Goal: Complete application form: Complete application form

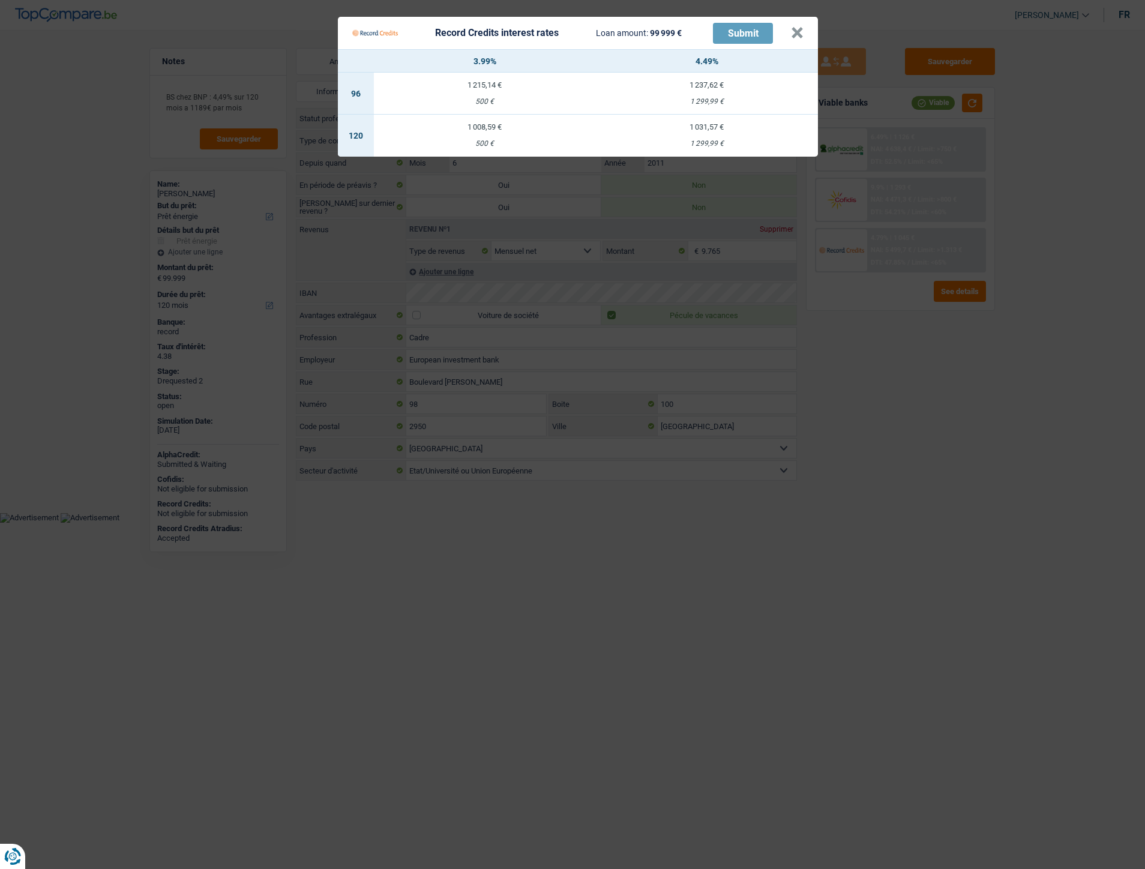
select select "energy"
select select "120"
select select "352"
select select "cohabitation"
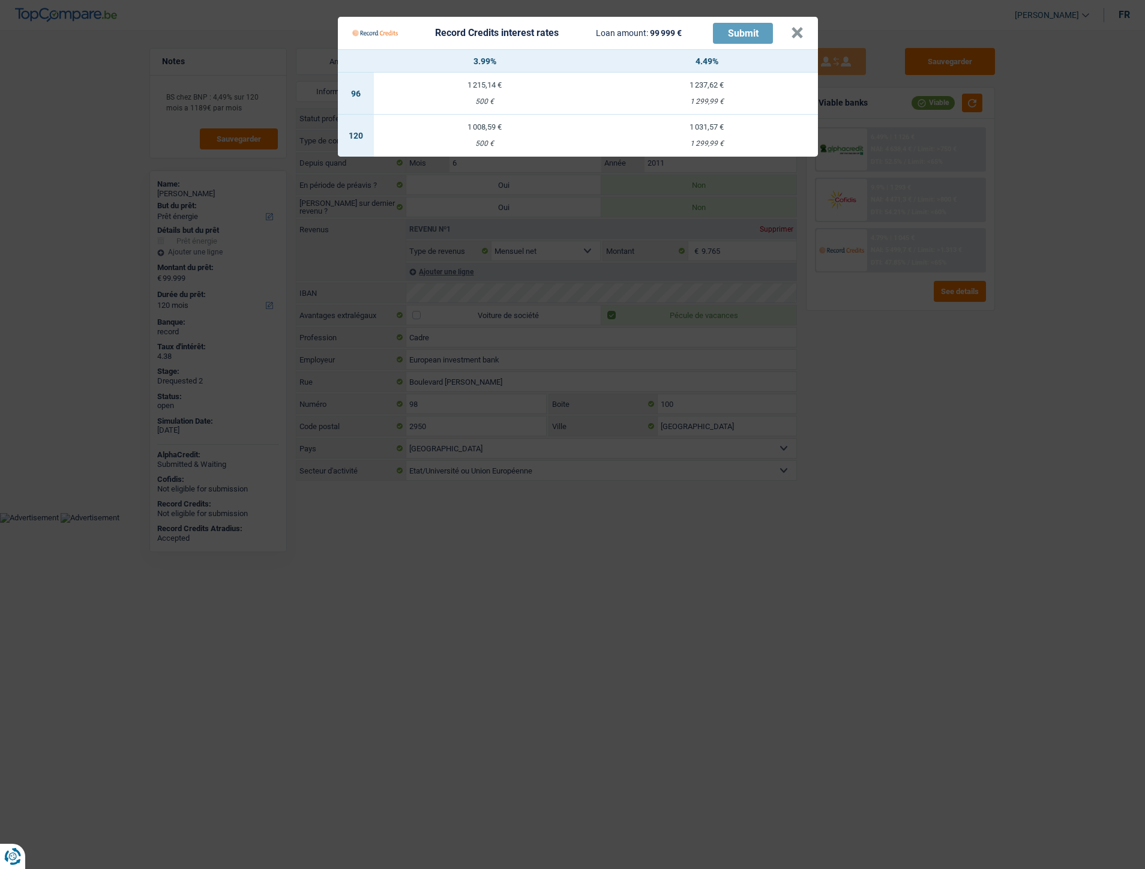
select select "publicEmployee"
select select "netSalary"
select select "LU"
select select "stateUniversityEu"
click at [802, 33] on button "×" at bounding box center [797, 33] width 13 height 12
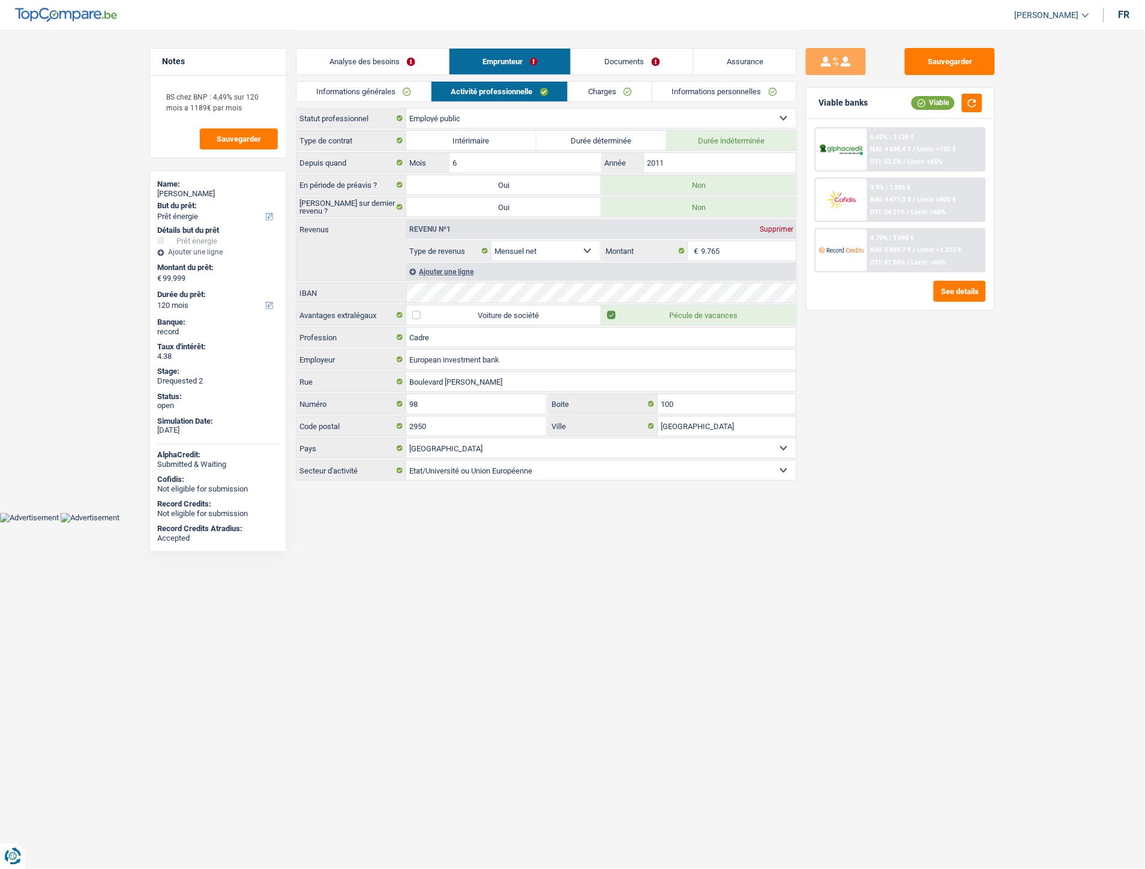
click at [358, 89] on link "Informations générales" at bounding box center [363, 92] width 134 height 20
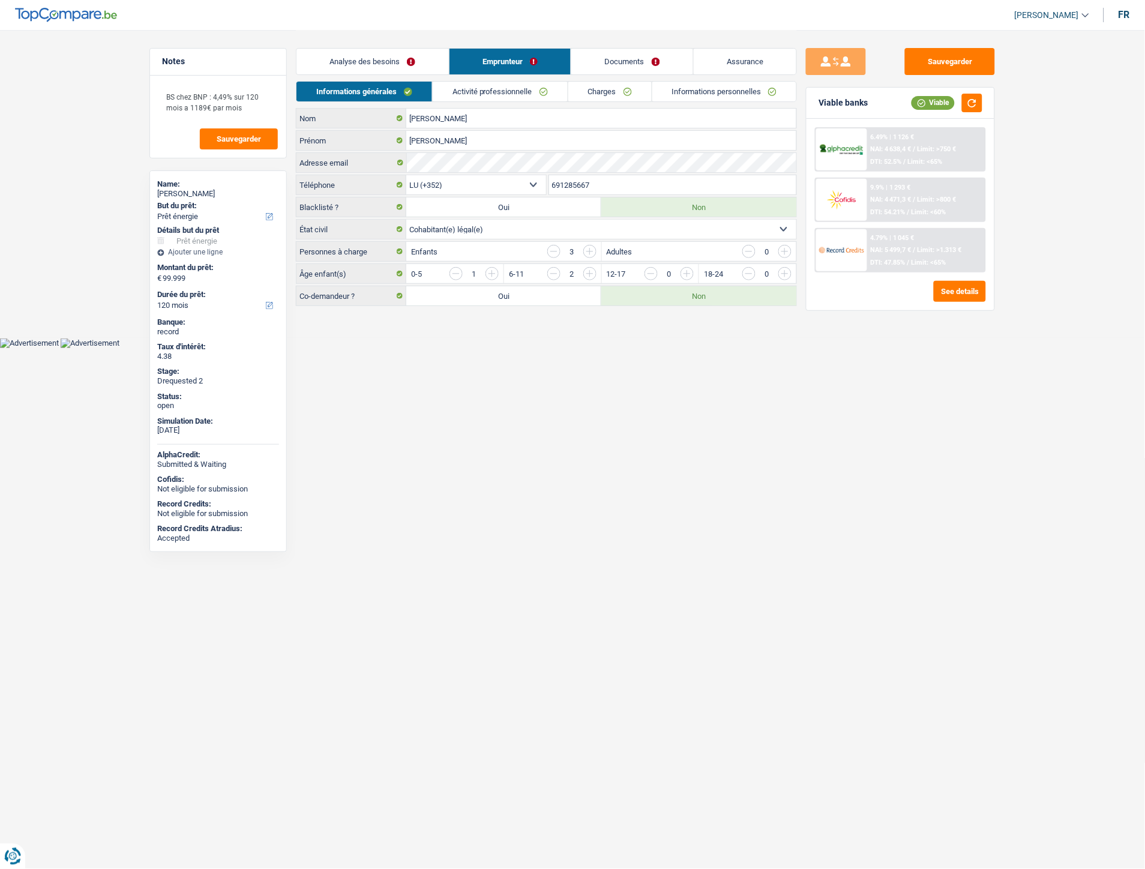
drag, startPoint x: 454, startPoint y: 94, endPoint x: 459, endPoint y: 90, distance: 6.4
click at [455, 94] on link "Activité professionnelle" at bounding box center [500, 92] width 135 height 20
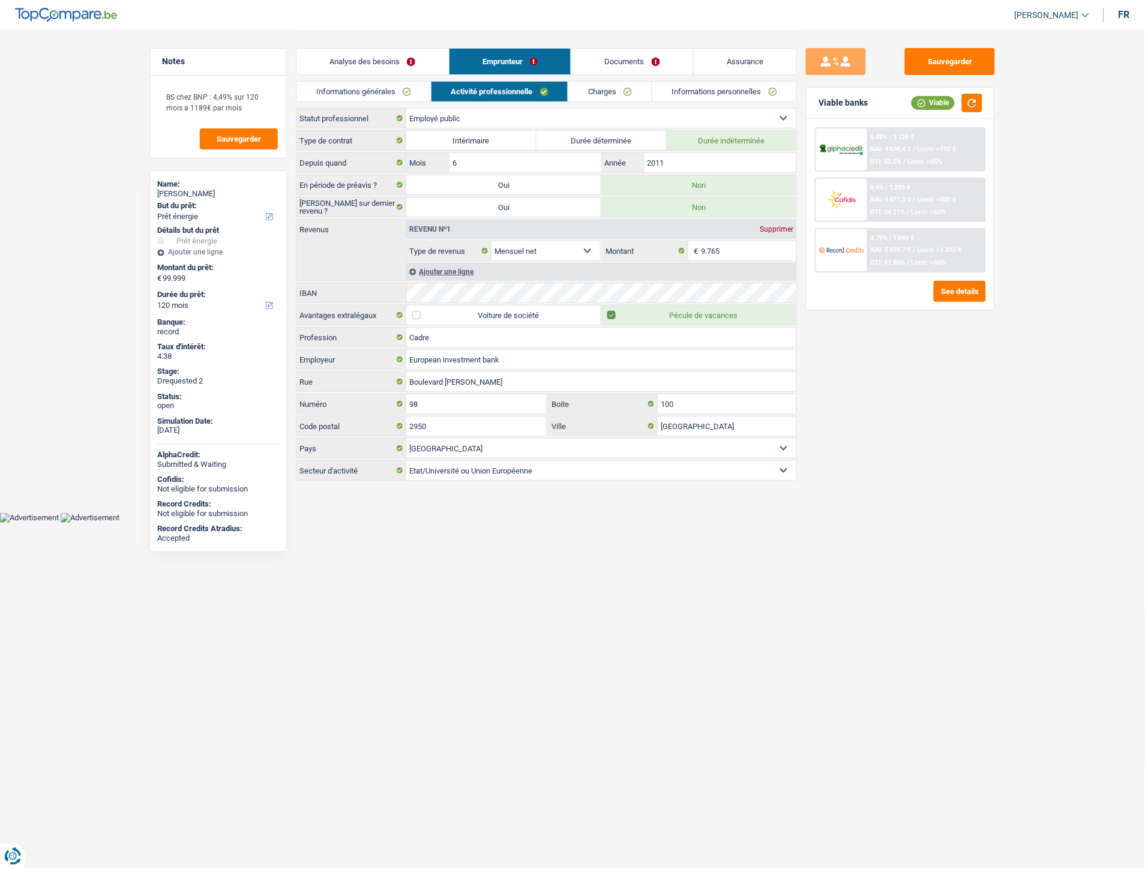
click at [607, 98] on link "Charges" at bounding box center [609, 92] width 83 height 20
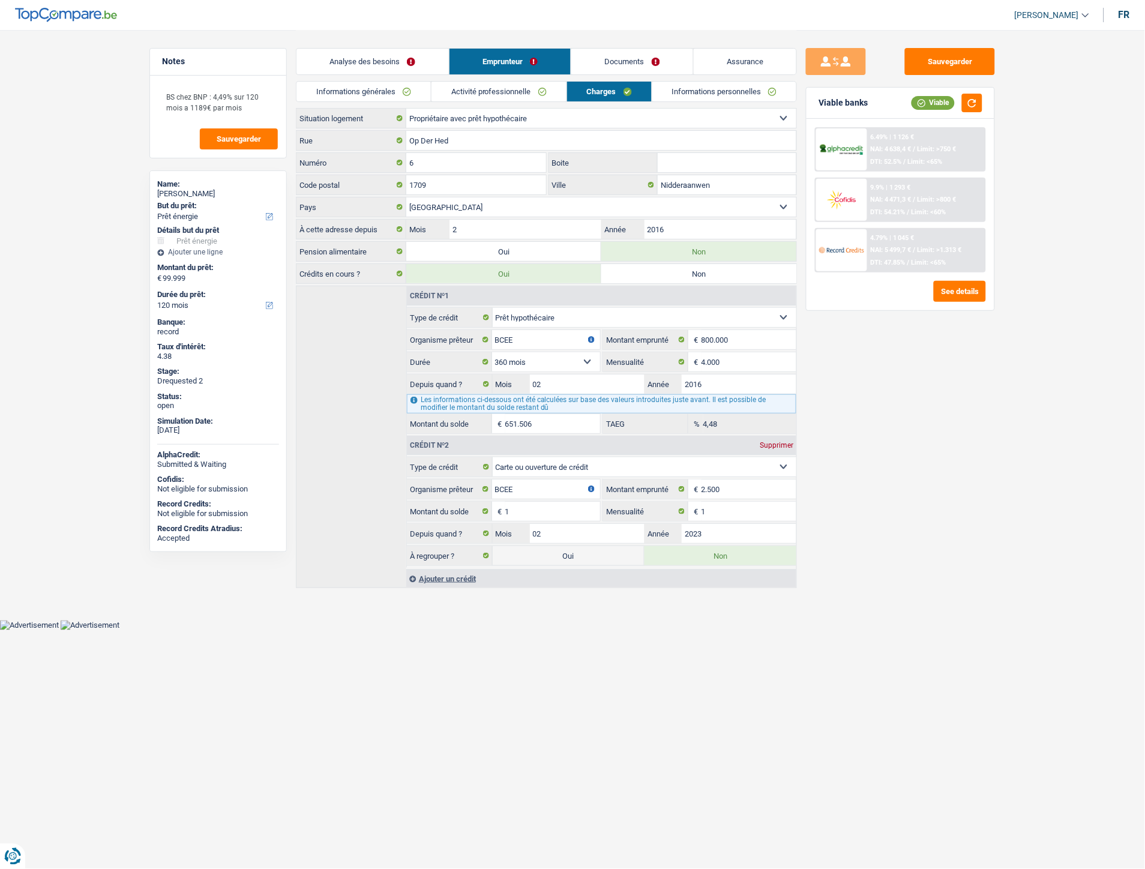
click at [616, 62] on link "Documents" at bounding box center [632, 62] width 122 height 26
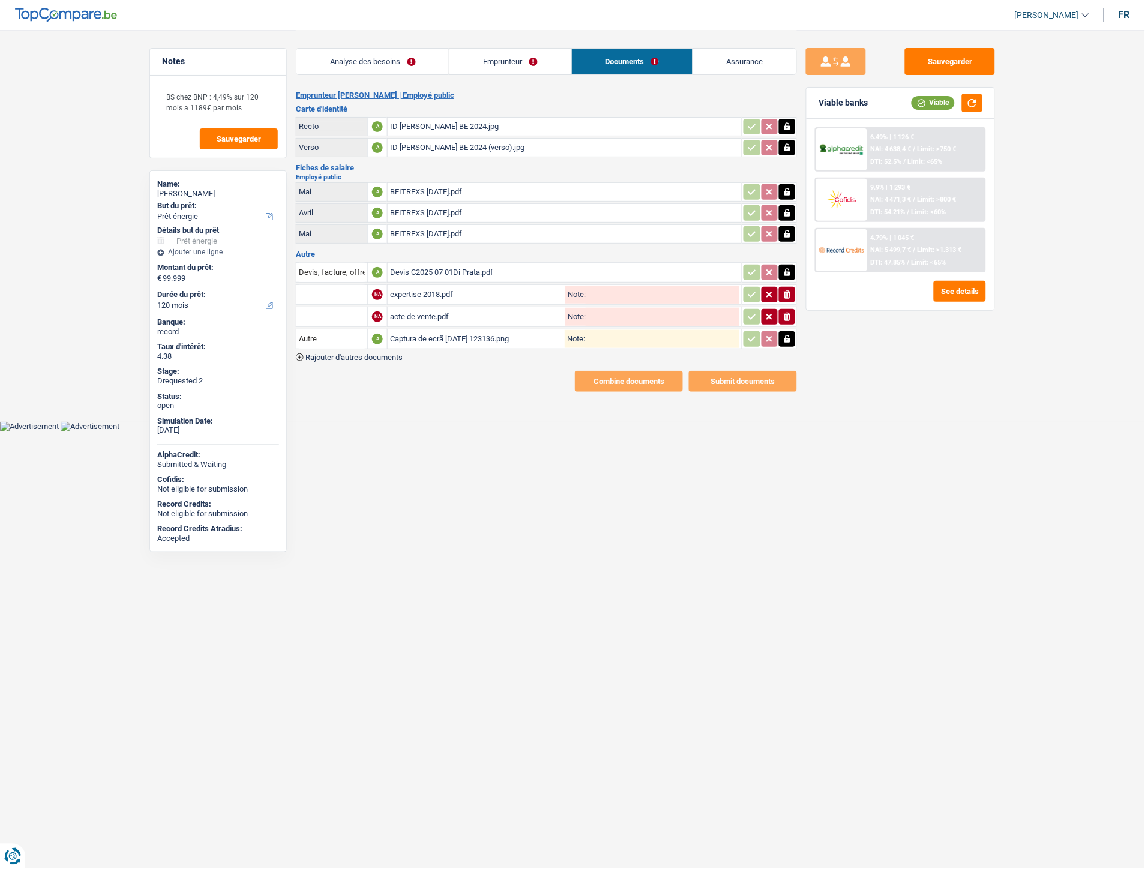
click at [404, 121] on div "ID Nicolas Di Prata BE 2024.jpg" at bounding box center [564, 127] width 349 height 18
click at [419, 129] on div "ID Nicolas Di Prata BE 2024.jpg" at bounding box center [564, 127] width 349 height 18
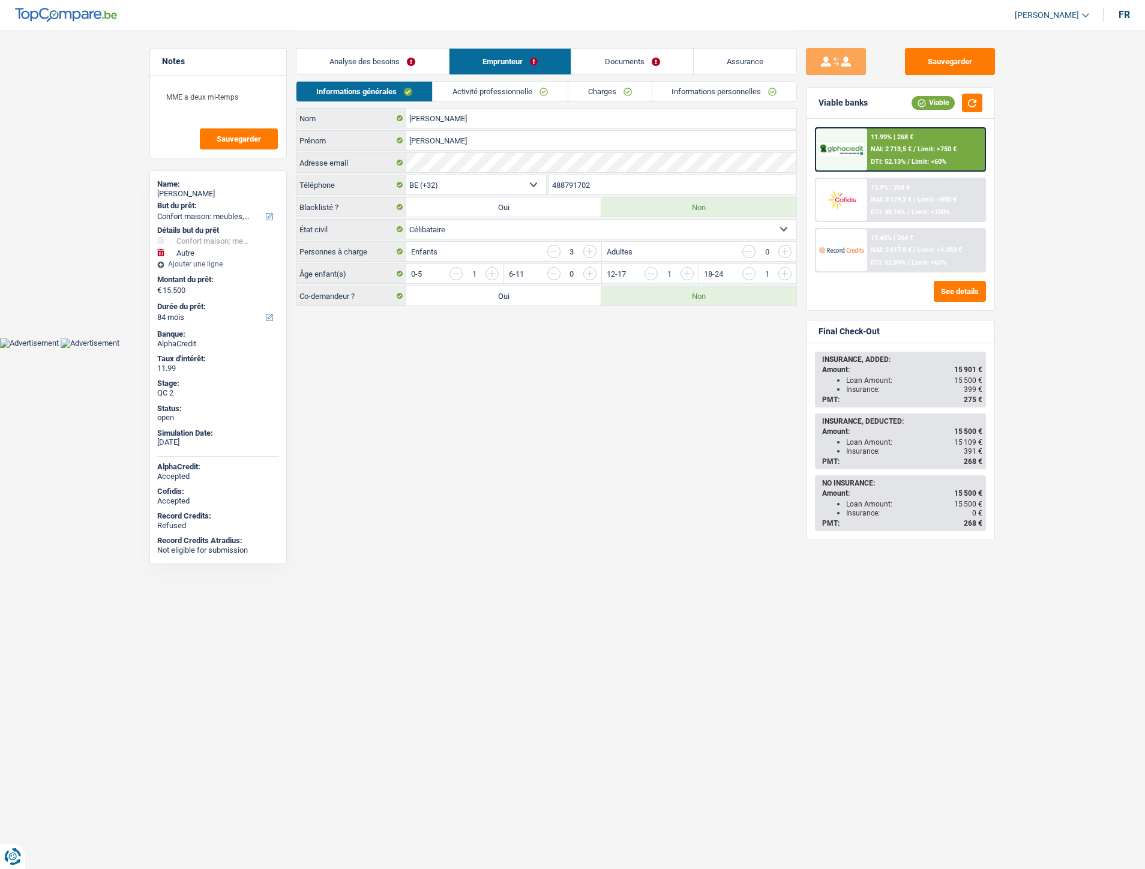
select select "household"
select select "other"
select select "84"
select select "32"
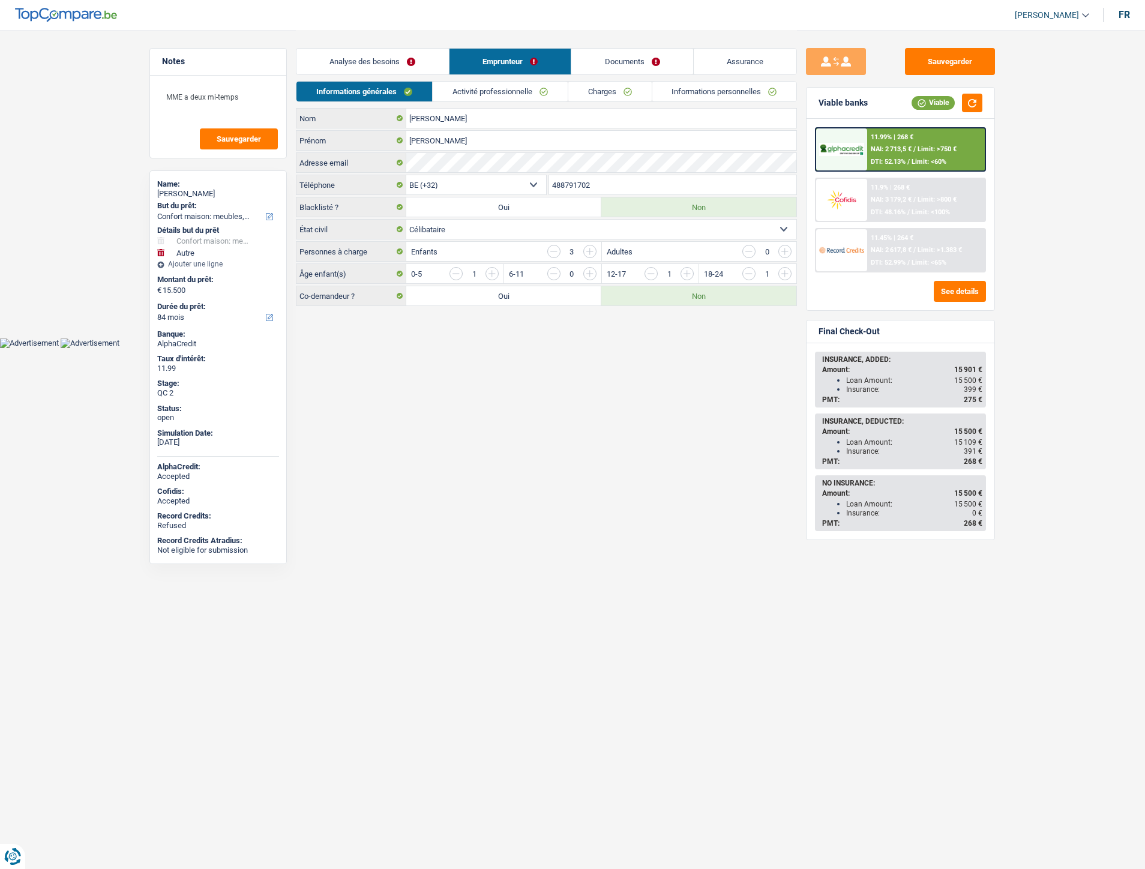
select select "single"
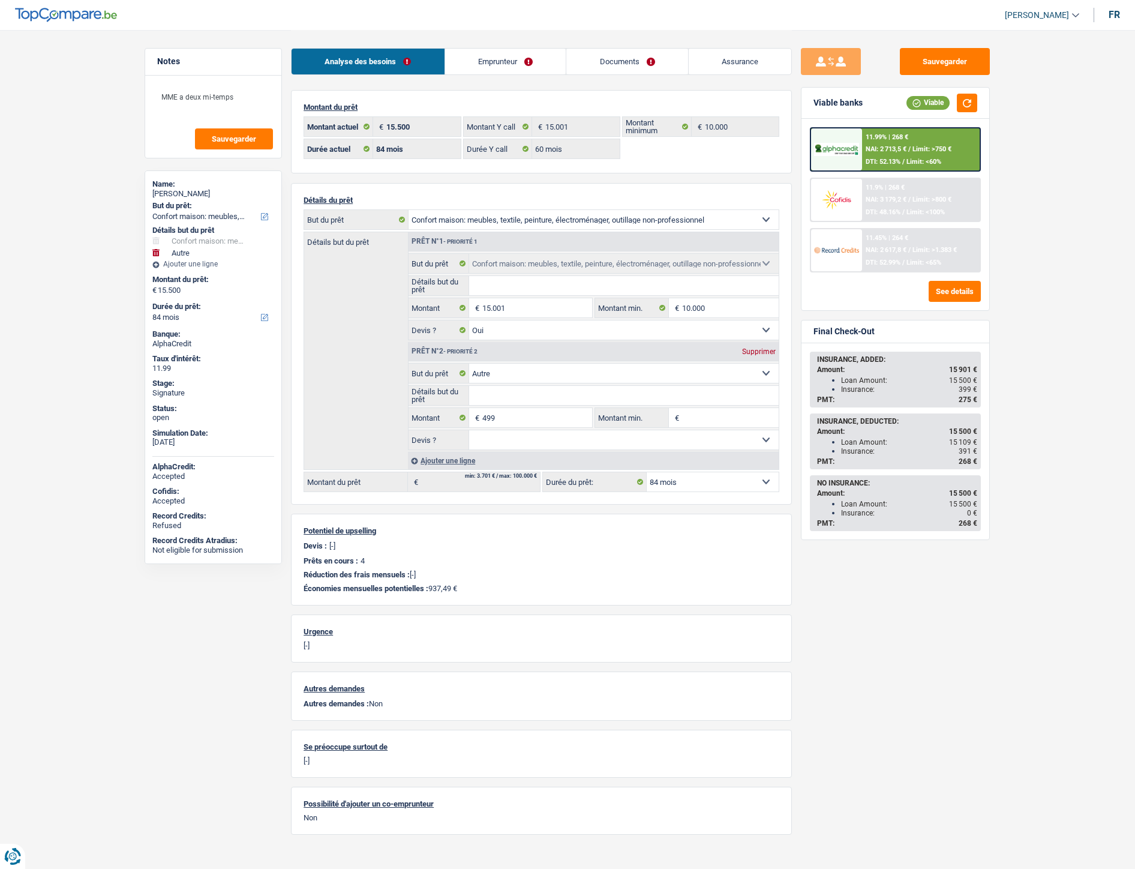
select select "household"
select select "other"
select select "84"
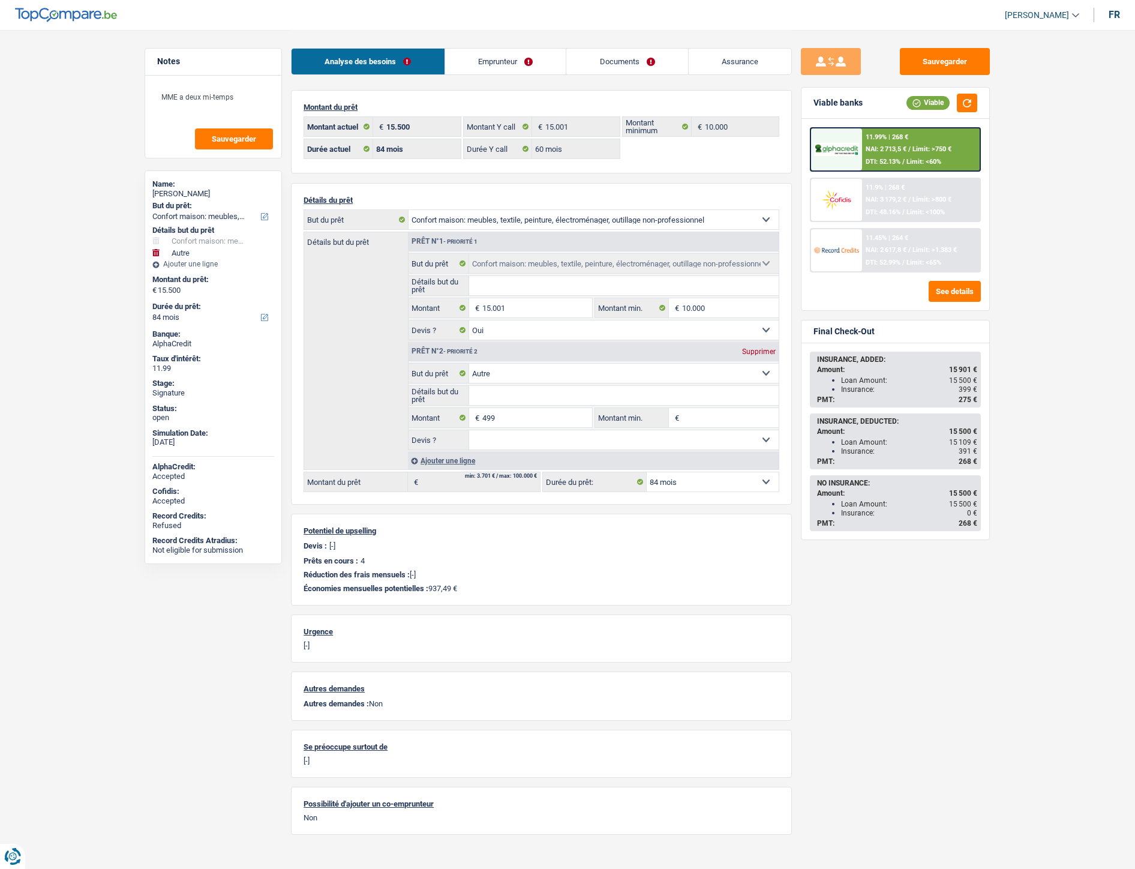
select select "60"
select select "household"
select select "yes"
select select "other"
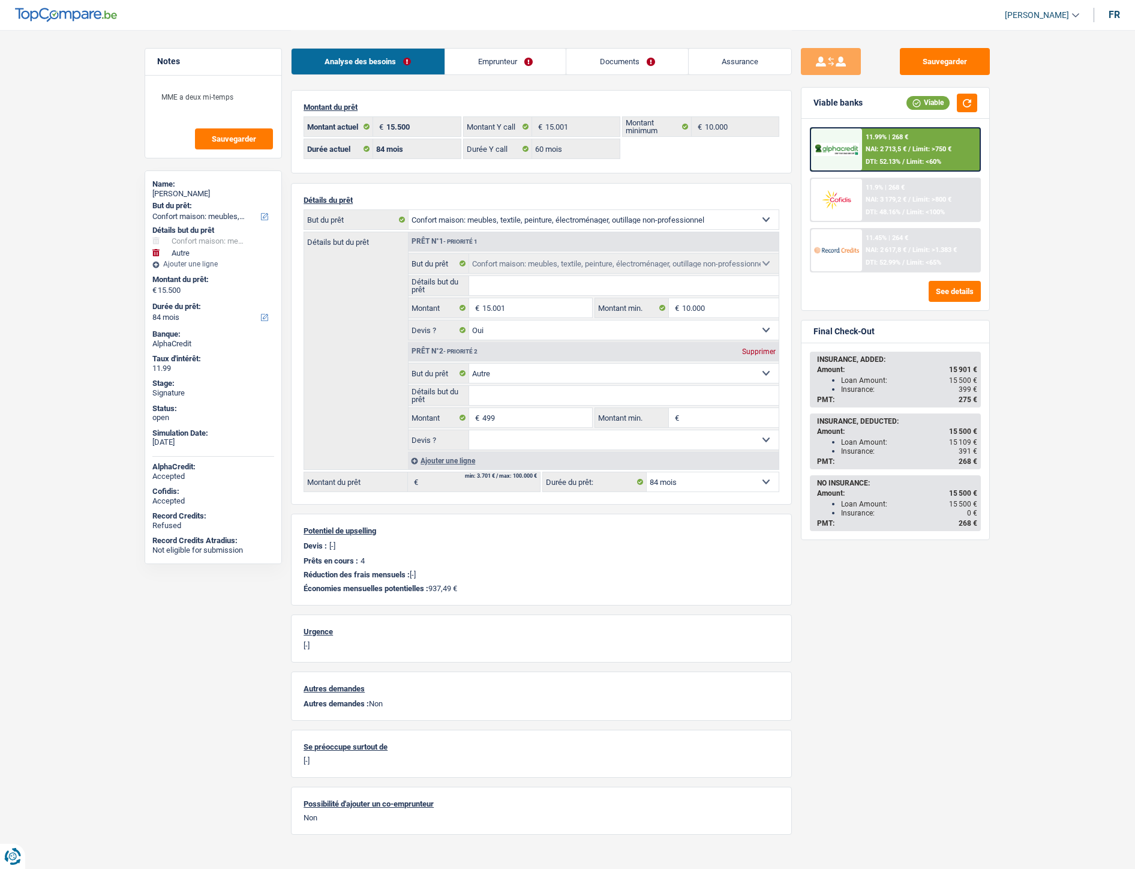
select select "84"
click at [872, 151] on span "NAI: 2 713,5 €" at bounding box center [886, 149] width 41 height 8
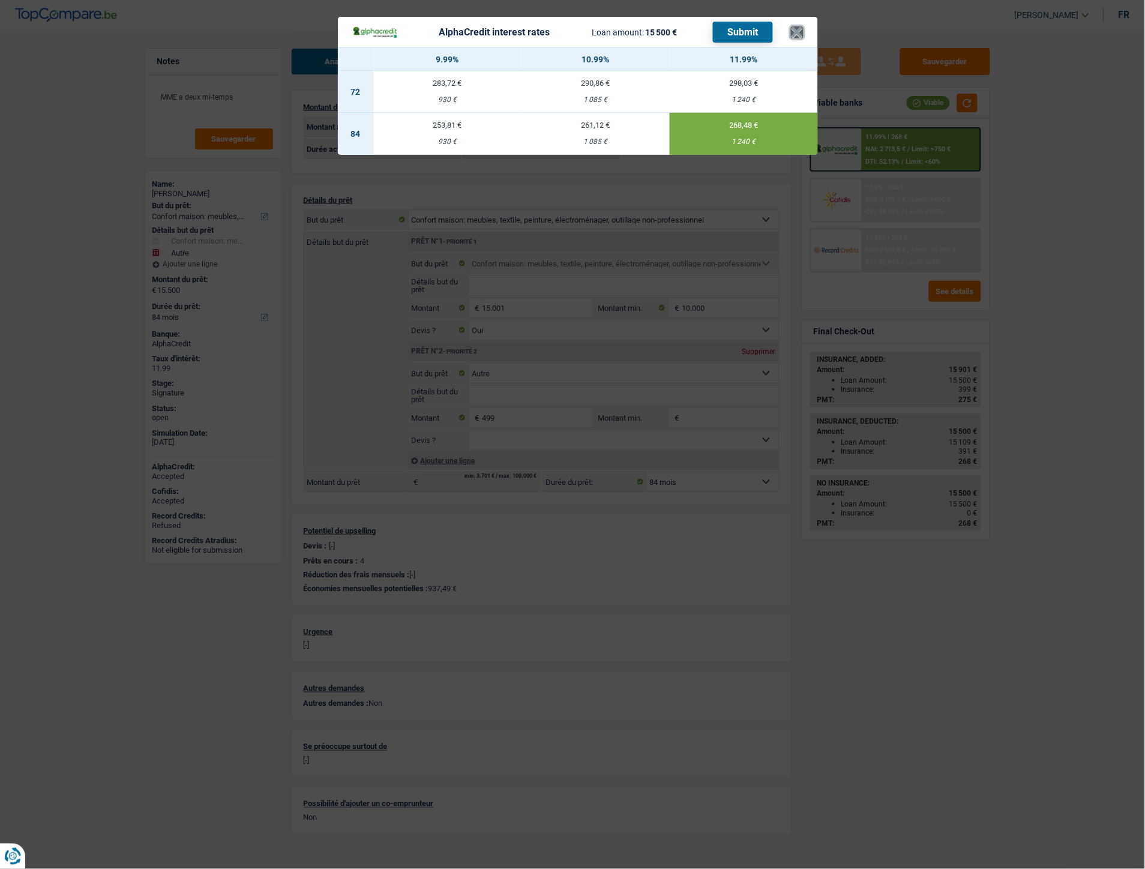
click at [793, 34] on button "×" at bounding box center [797, 32] width 13 height 12
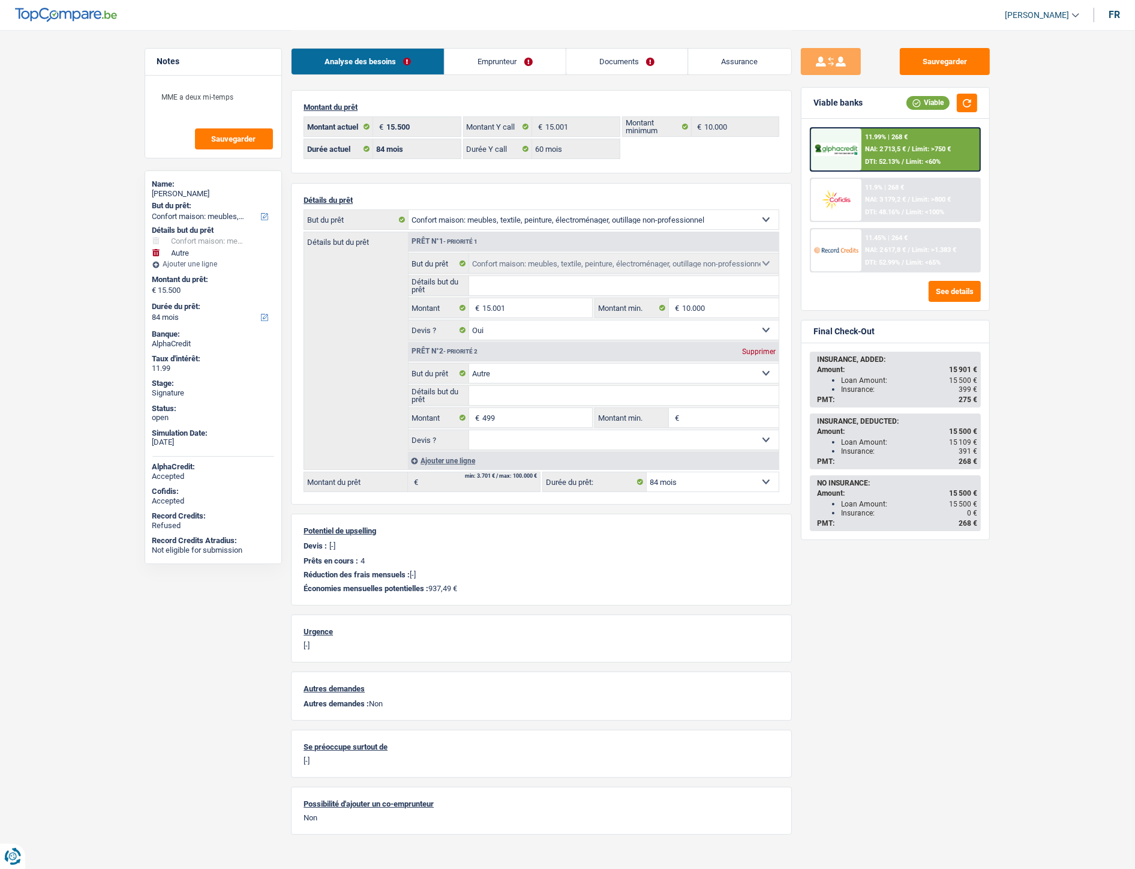
click at [4, 223] on main "Notes MME a deux mi-temps Sauvegarder Name: [PERSON_NAME] But du prêt: Confort …" at bounding box center [567, 437] width 1135 height 874
click at [491, 67] on link "Emprunteur" at bounding box center [505, 62] width 121 height 26
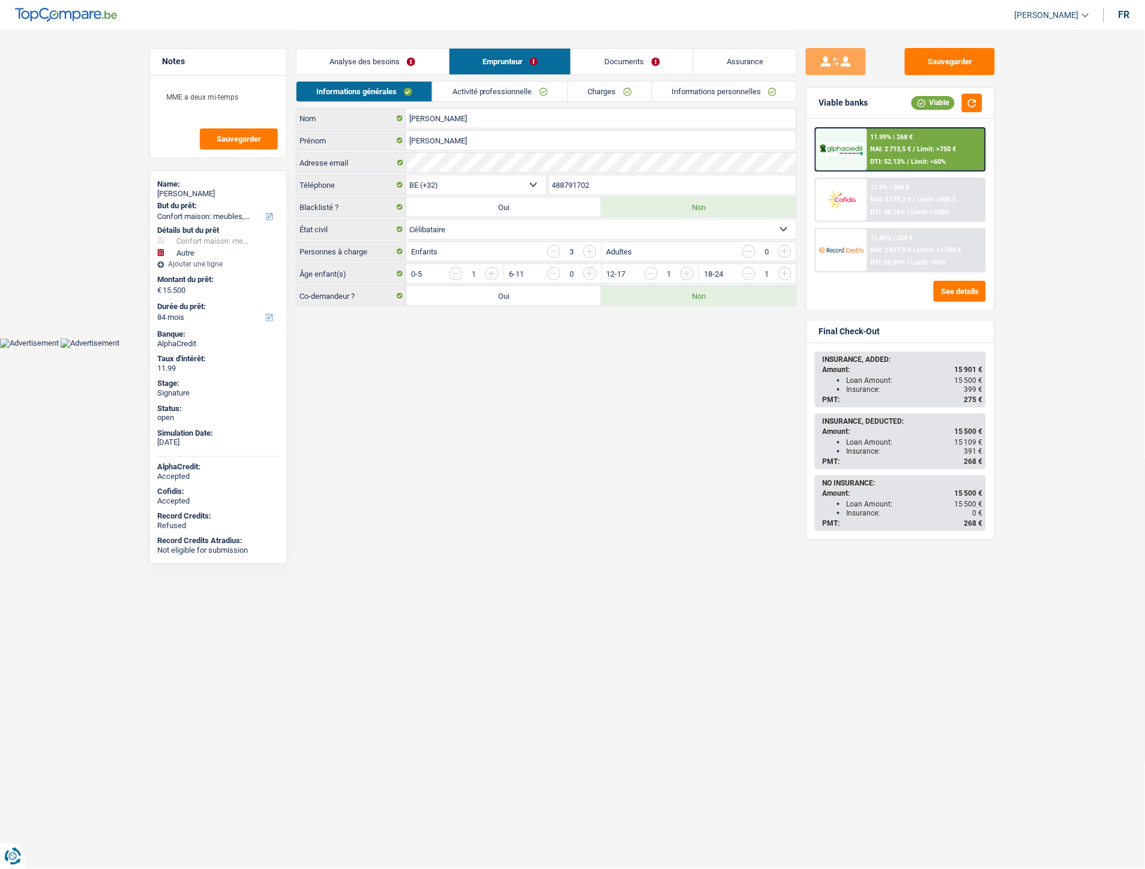
click at [525, 94] on link "Activité professionnelle" at bounding box center [500, 92] width 135 height 20
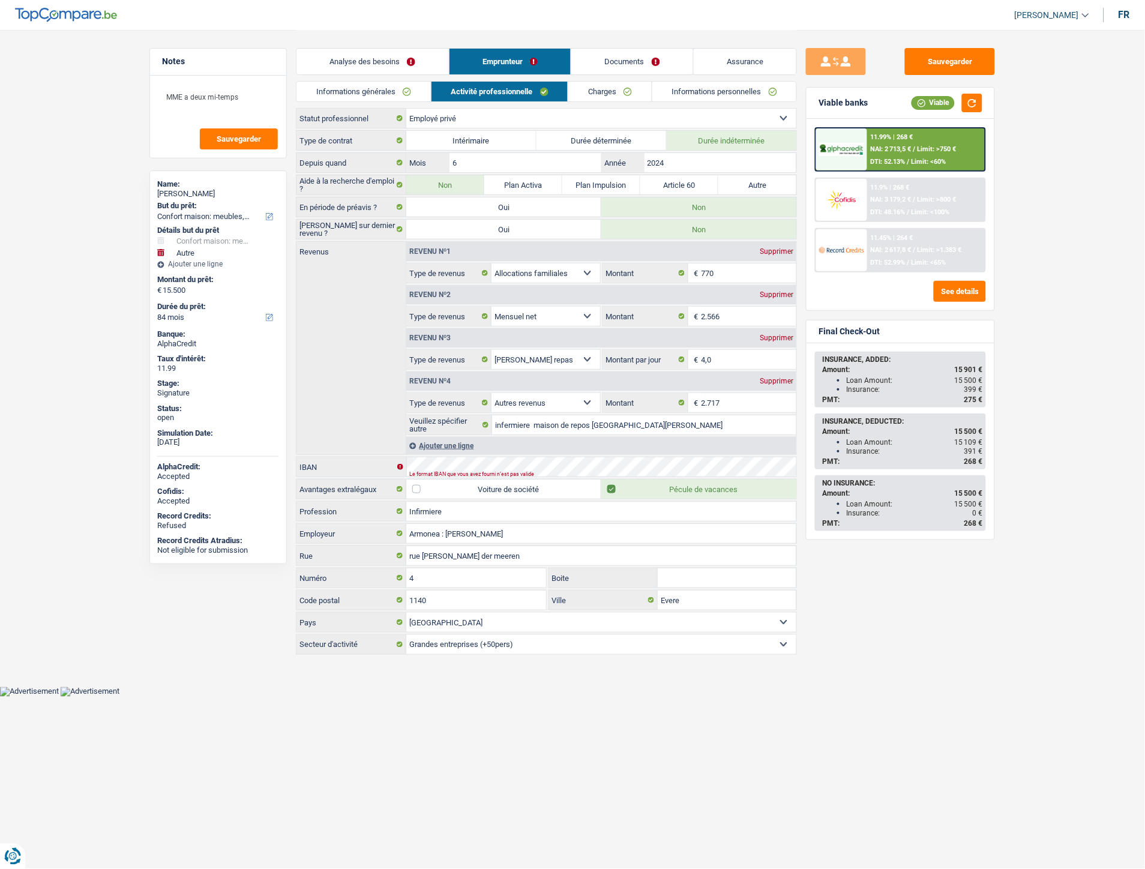
click at [593, 85] on link "Charges" at bounding box center [609, 92] width 83 height 20
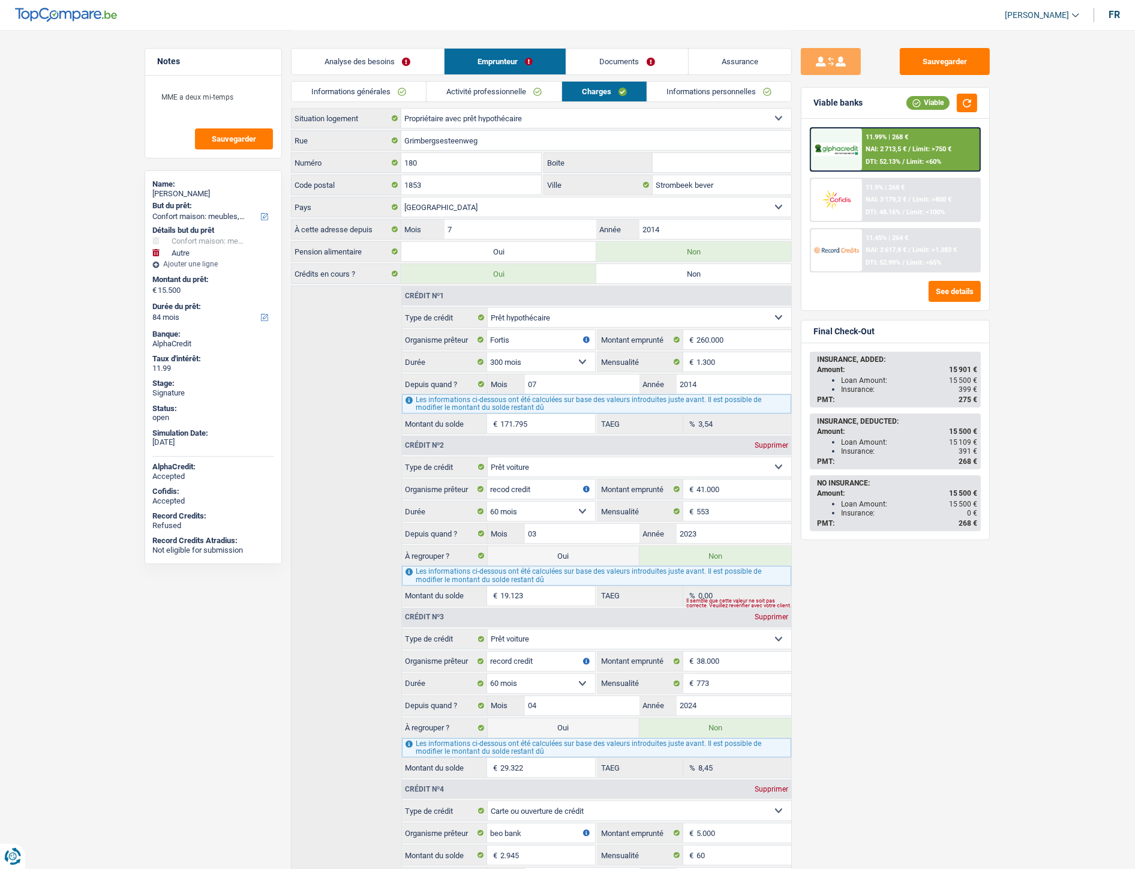
click at [688, 93] on link "Informations personnelles" at bounding box center [719, 92] width 145 height 20
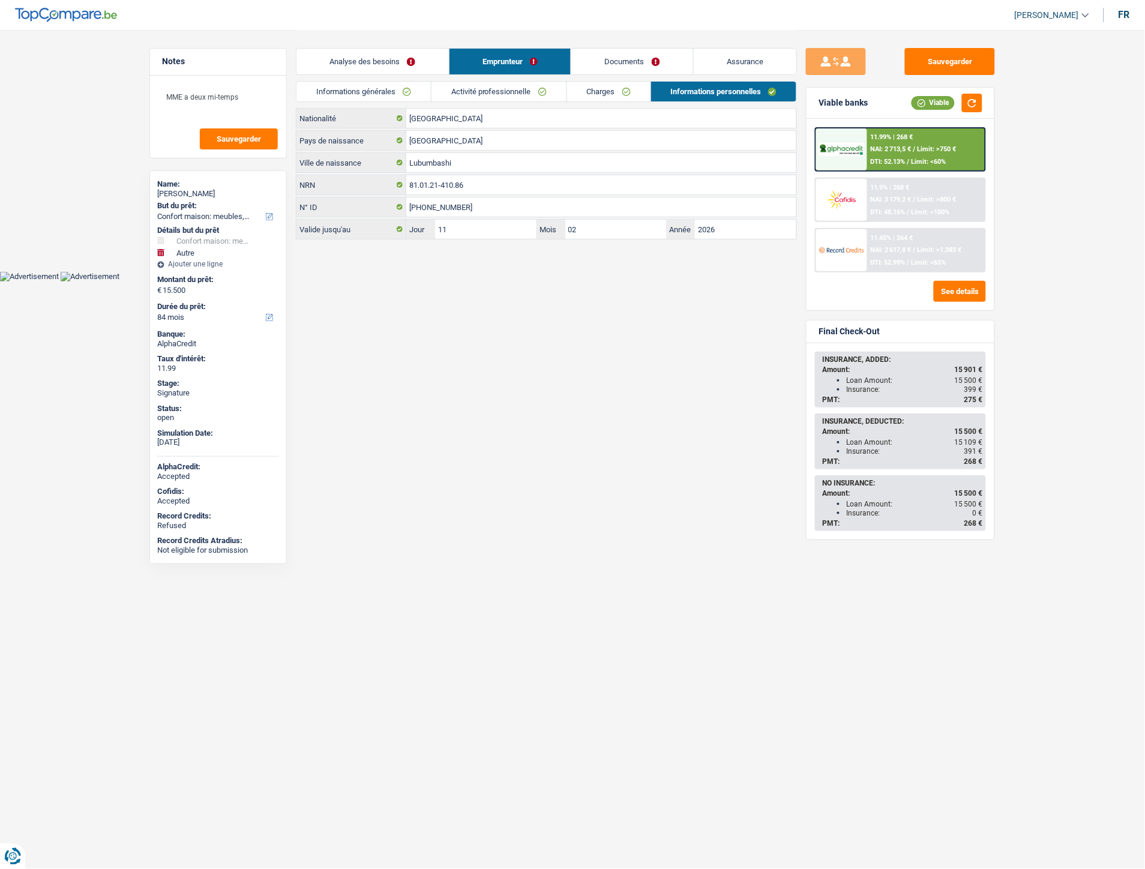
click at [620, 67] on link "Documents" at bounding box center [632, 62] width 122 height 26
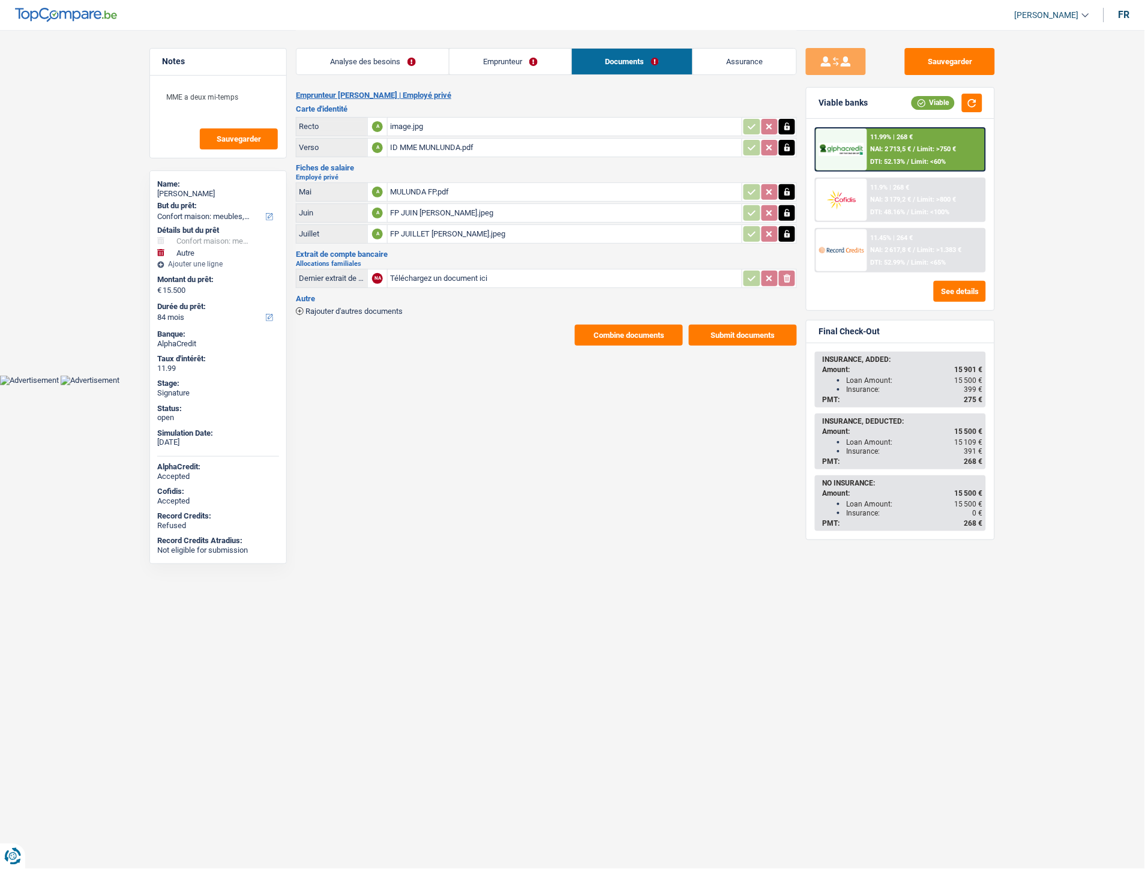
click at [719, 63] on link "Assurance" at bounding box center [744, 62] width 103 height 26
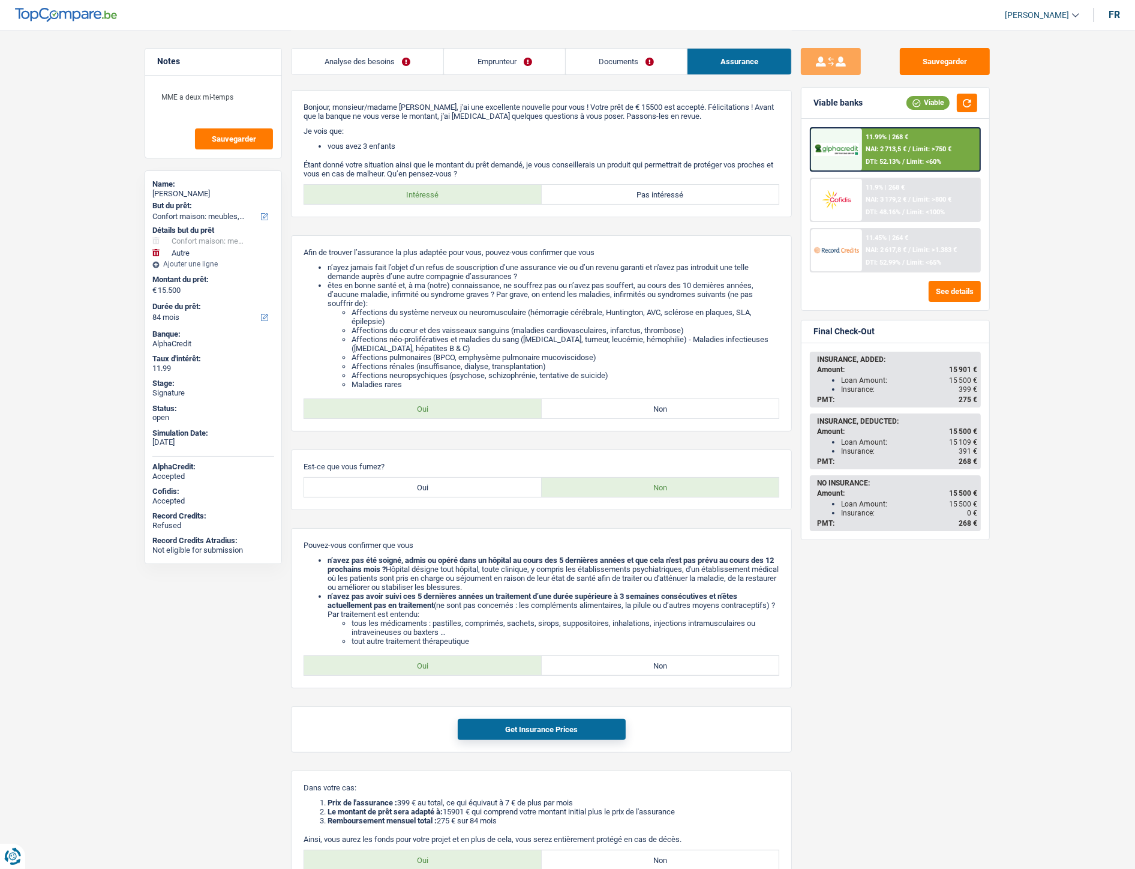
click at [625, 58] on link "Documents" at bounding box center [626, 62] width 121 height 26
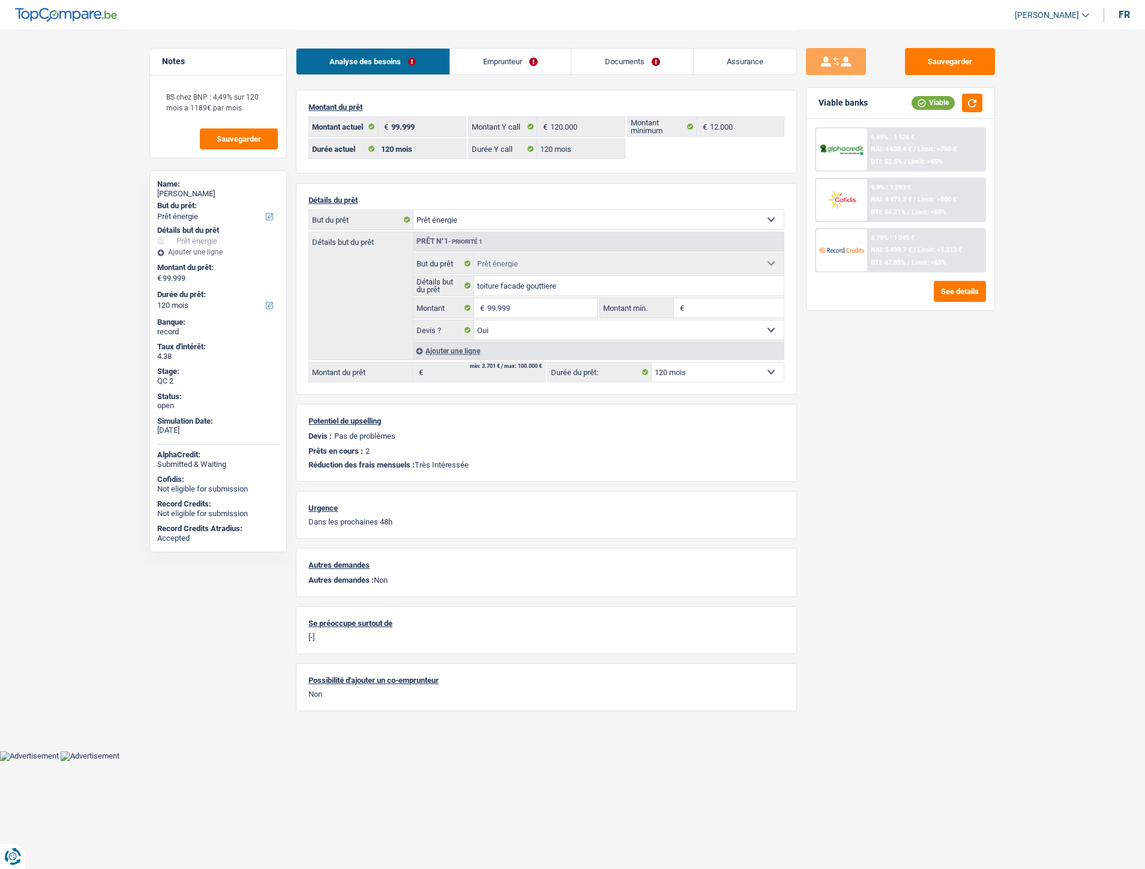
select select "energy"
select select "120"
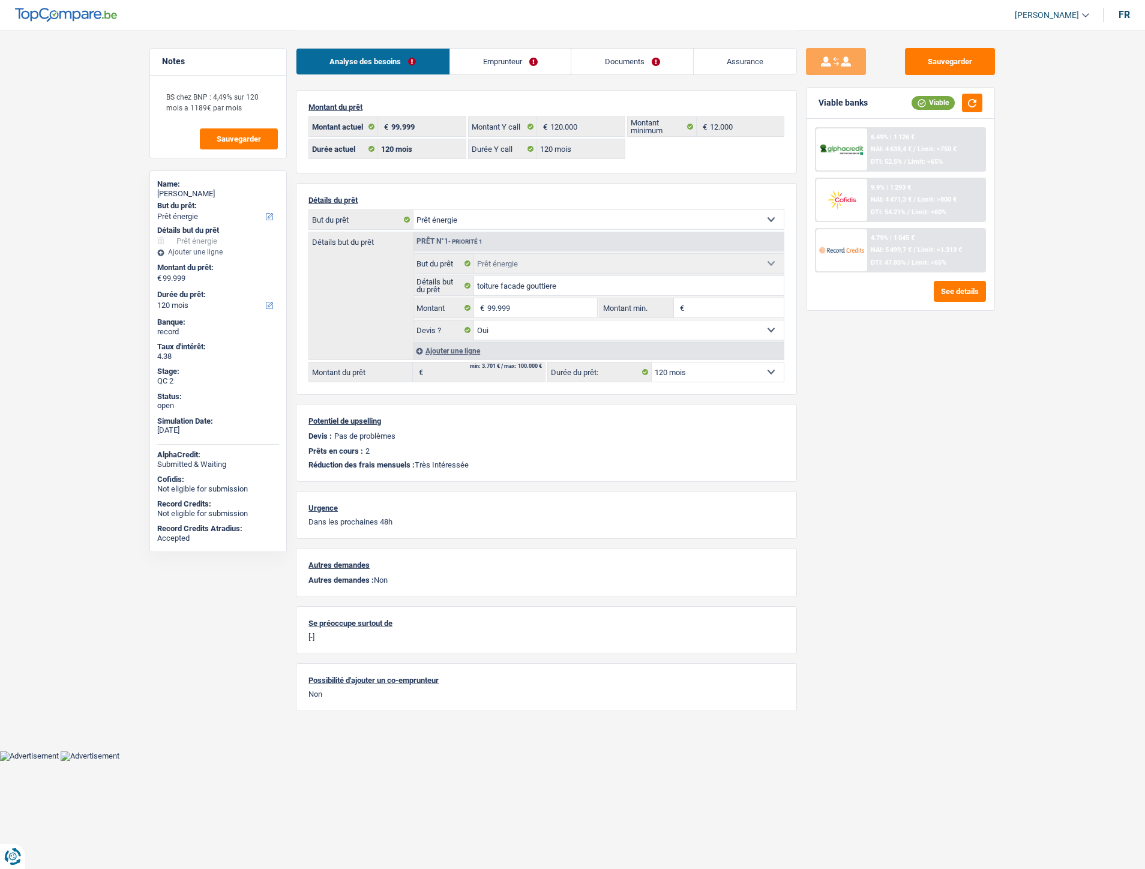
select select "energy"
select select "yes"
select select "120"
click at [495, 55] on link "Emprunteur" at bounding box center [510, 62] width 121 height 26
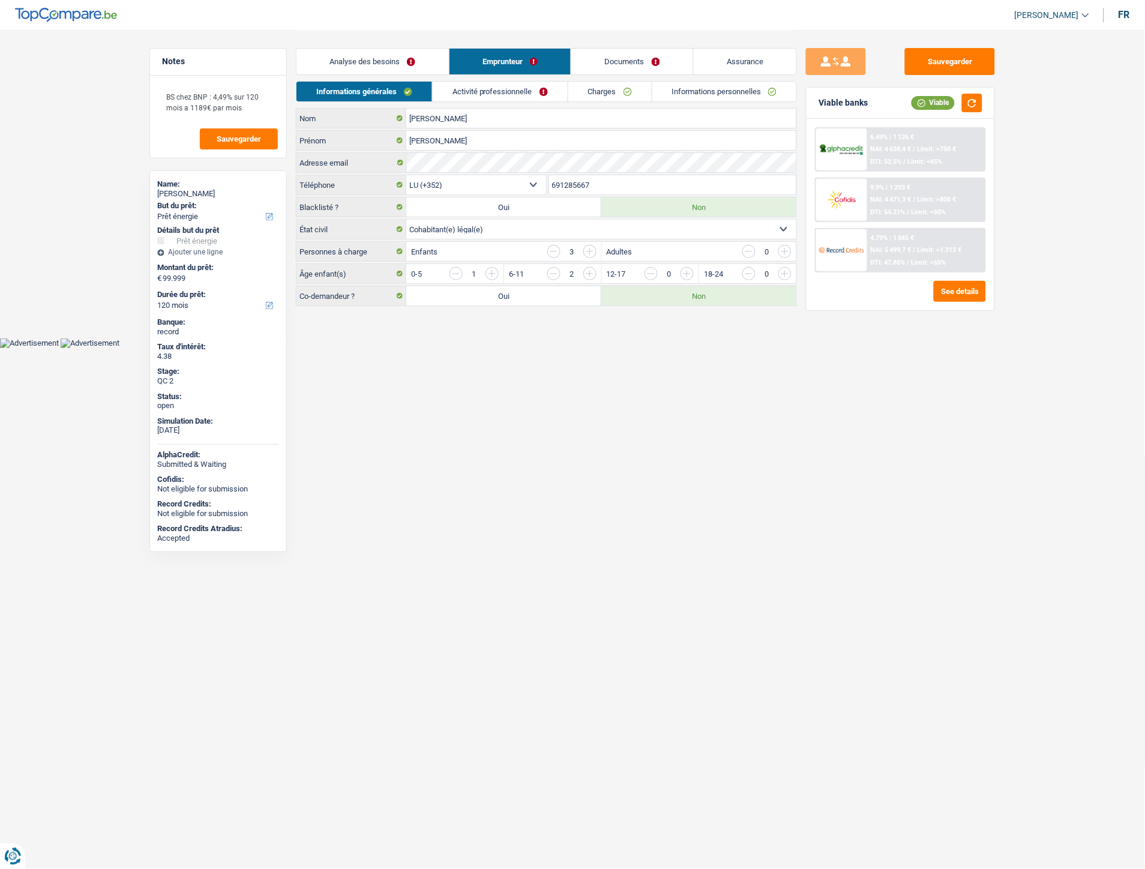
click at [608, 61] on link "Documents" at bounding box center [632, 62] width 122 height 26
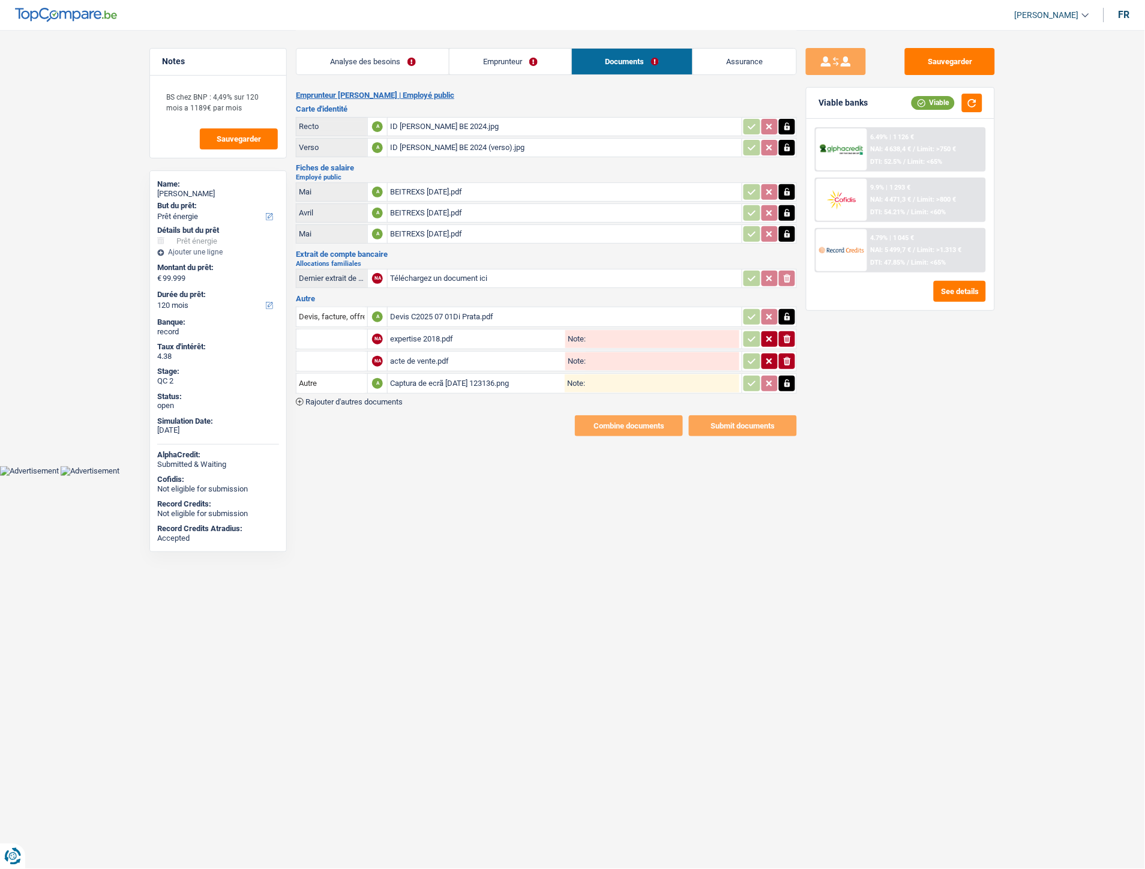
click at [471, 129] on div "ID Nicolas Di Prata BE 2024.jpg" at bounding box center [564, 127] width 349 height 18
click at [422, 155] on div "ID Nicolas Di Prata BE 2024 (verso).jpg" at bounding box center [564, 148] width 349 height 18
